Goal: Task Accomplishment & Management: Manage account settings

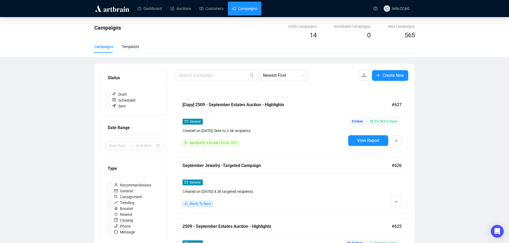
scroll to position [53, 0]
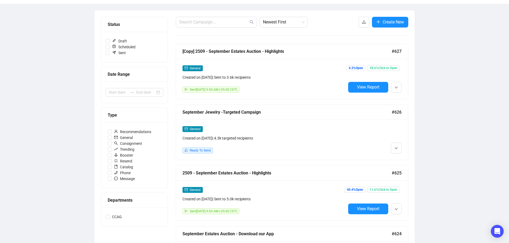
click at [306, 148] on div "Ready To Send" at bounding box center [263, 151] width 163 height 6
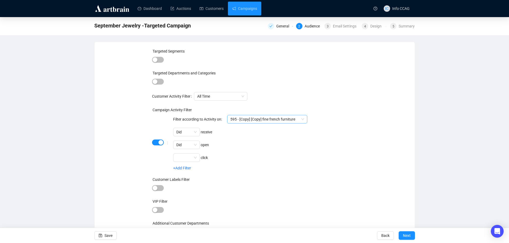
click at [305, 119] on div "595 - [Copy] [Copy] fine french furniture" at bounding box center [267, 119] width 80 height 9
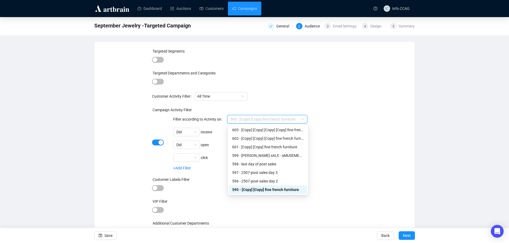
click at [323, 79] on div at bounding box center [254, 81] width 205 height 7
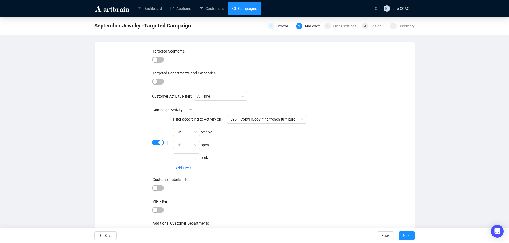
click at [245, 8] on link "Campaigns" at bounding box center [244, 9] width 25 height 14
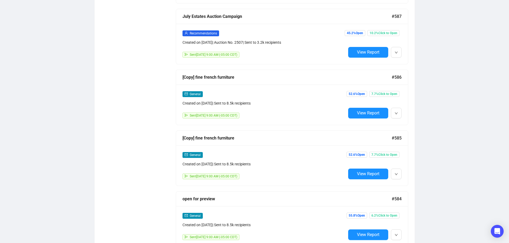
scroll to position [2401, 0]
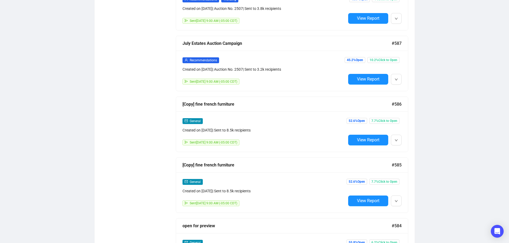
drag, startPoint x: 466, startPoint y: 133, endPoint x: 512, endPoint y: 210, distance: 89.8
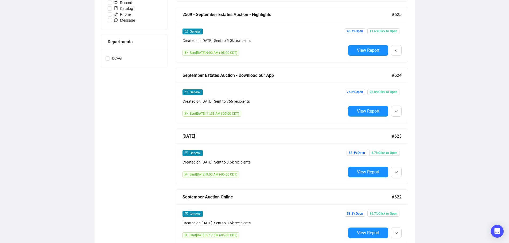
scroll to position [52, 0]
